Goal: Go to known website: Access a specific website the user already knows

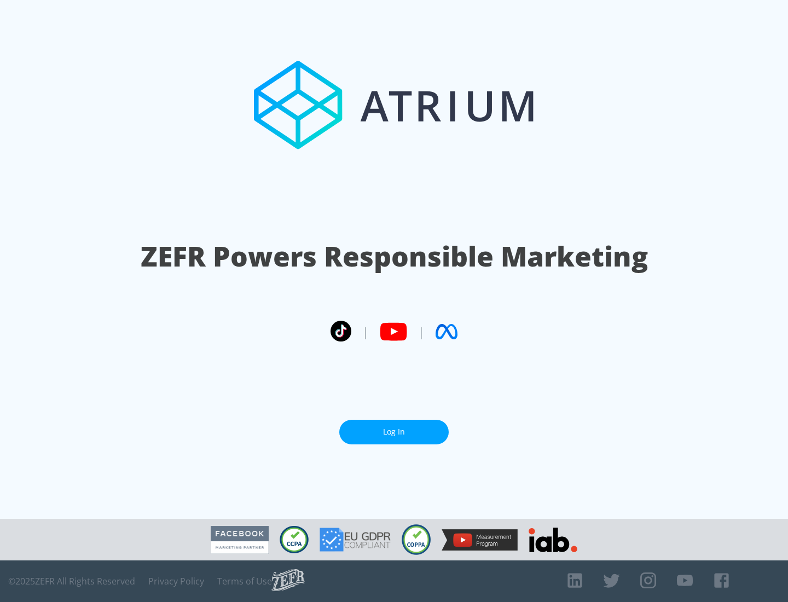
click at [394, 427] on link "Log In" at bounding box center [393, 432] width 109 height 25
